Goal: Check status

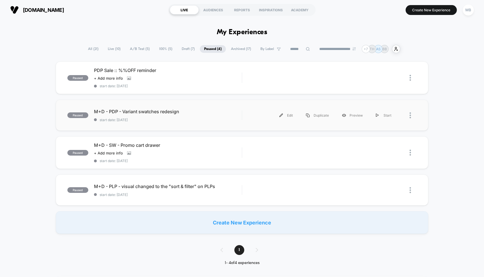
click at [226, 118] on span "start date: [DATE]" at bounding box center [168, 120] width 148 height 4
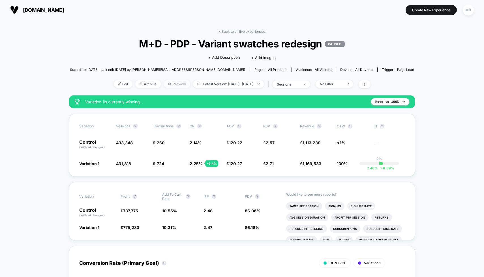
click at [166, 83] on span "Preview" at bounding box center [176, 84] width 27 height 8
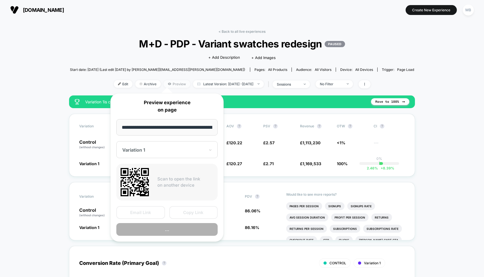
scroll to position [0, 327]
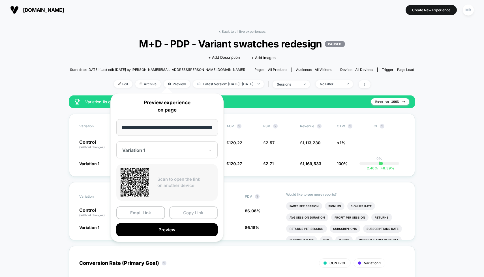
click at [191, 213] on button "Copy Link" at bounding box center [193, 213] width 49 height 13
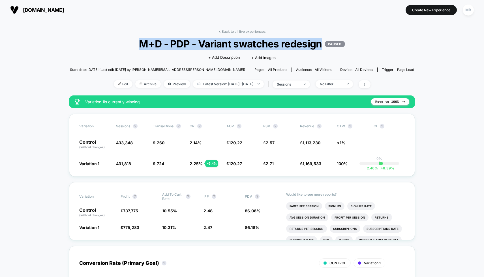
drag, startPoint x: 137, startPoint y: 43, endPoint x: 319, endPoint y: 42, distance: 181.8
click at [319, 42] on span "M+D - PDP - Variant swatches redesign PAUSED" at bounding box center [242, 44] width 310 height 12
copy span "M+D - PDP - Variant swatches redesign"
click at [234, 82] on span "Latest Version: [DATE] - [DATE]" at bounding box center [228, 84] width 71 height 8
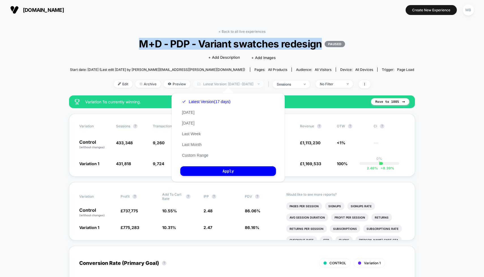
click at [233, 83] on span "Latest Version: [DATE] - [DATE]" at bounding box center [228, 84] width 71 height 8
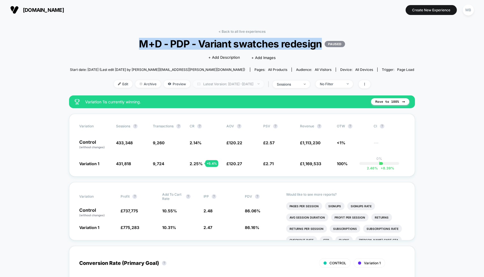
click at [233, 85] on span "Latest Version: [DATE] - [DATE]" at bounding box center [228, 84] width 71 height 8
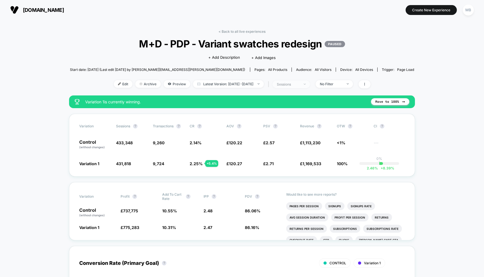
click at [299, 86] on div "sessions" at bounding box center [288, 84] width 23 height 4
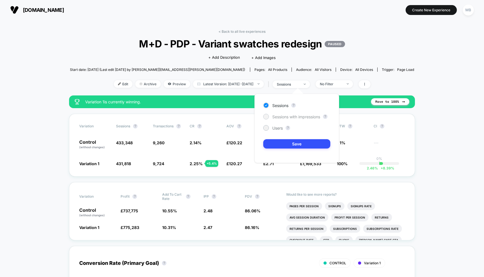
click at [296, 117] on span "Sessions with impressions" at bounding box center [296, 117] width 48 height 5
click at [298, 144] on button "Save" at bounding box center [296, 143] width 67 height 9
